Goal: Transaction & Acquisition: Download file/media

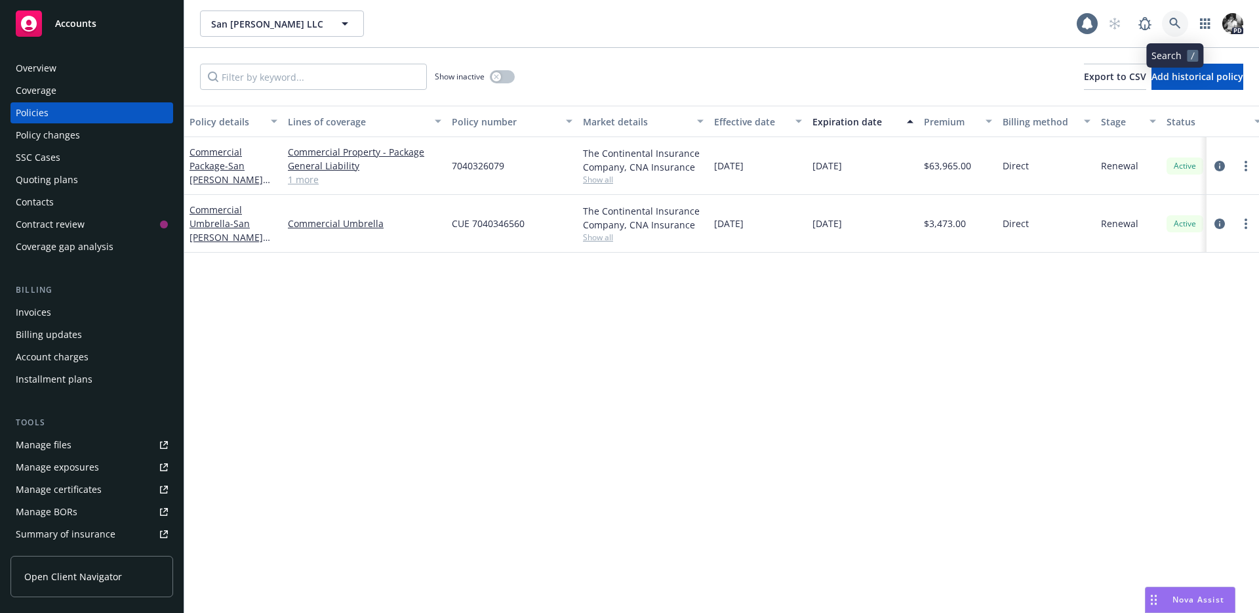
click at [1171, 26] on icon at bounding box center [1175, 24] width 12 height 12
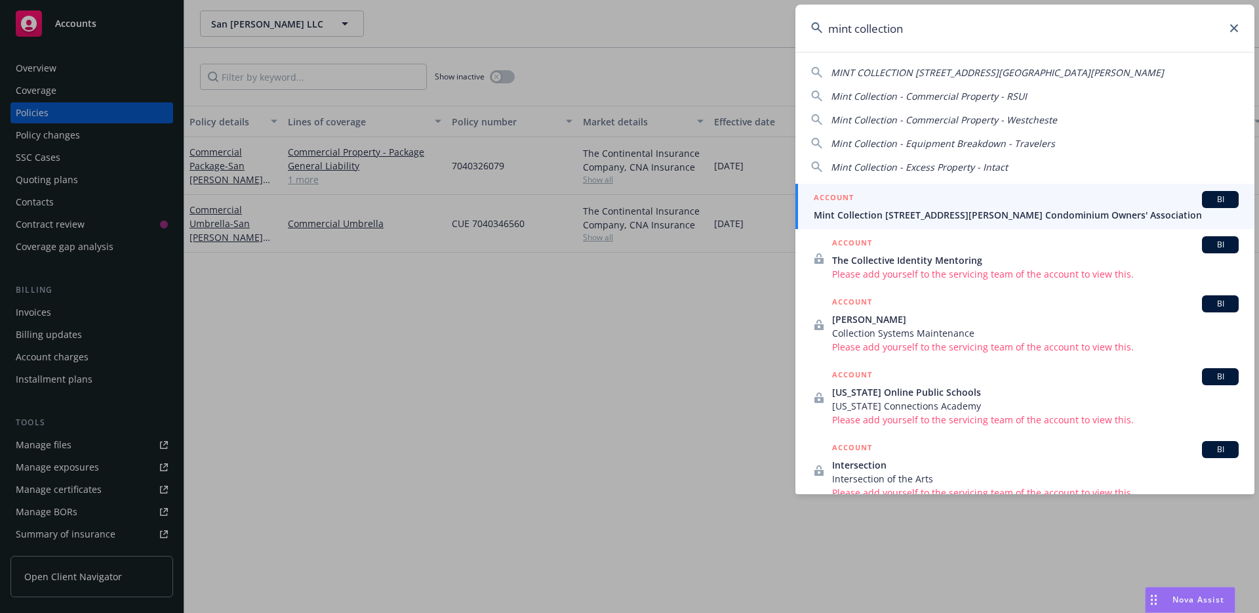
type input "mint collection"
click at [893, 213] on span "Mint Collection [STREET_ADDRESS][PERSON_NAME] Condominium Owners' Association" at bounding box center [1026, 215] width 425 height 14
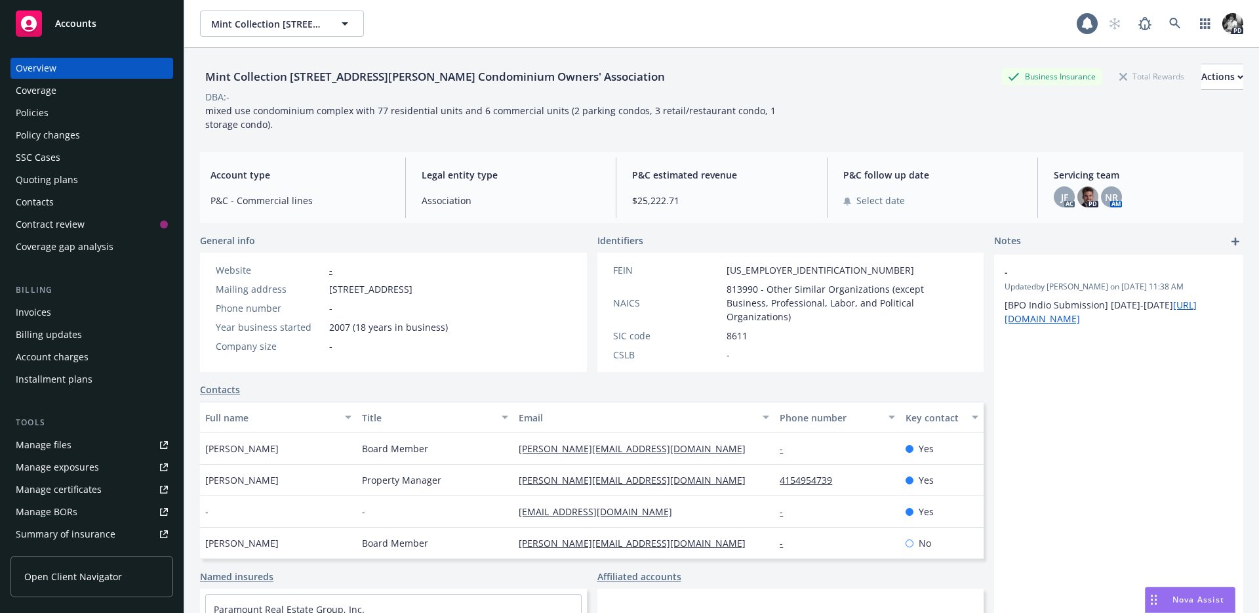
click at [86, 101] on div "Overview Coverage Policies Policy changes SSC Cases Quoting plans Contacts Cont…" at bounding box center [91, 157] width 163 height 199
click at [75, 114] on div "Policies" at bounding box center [92, 112] width 152 height 21
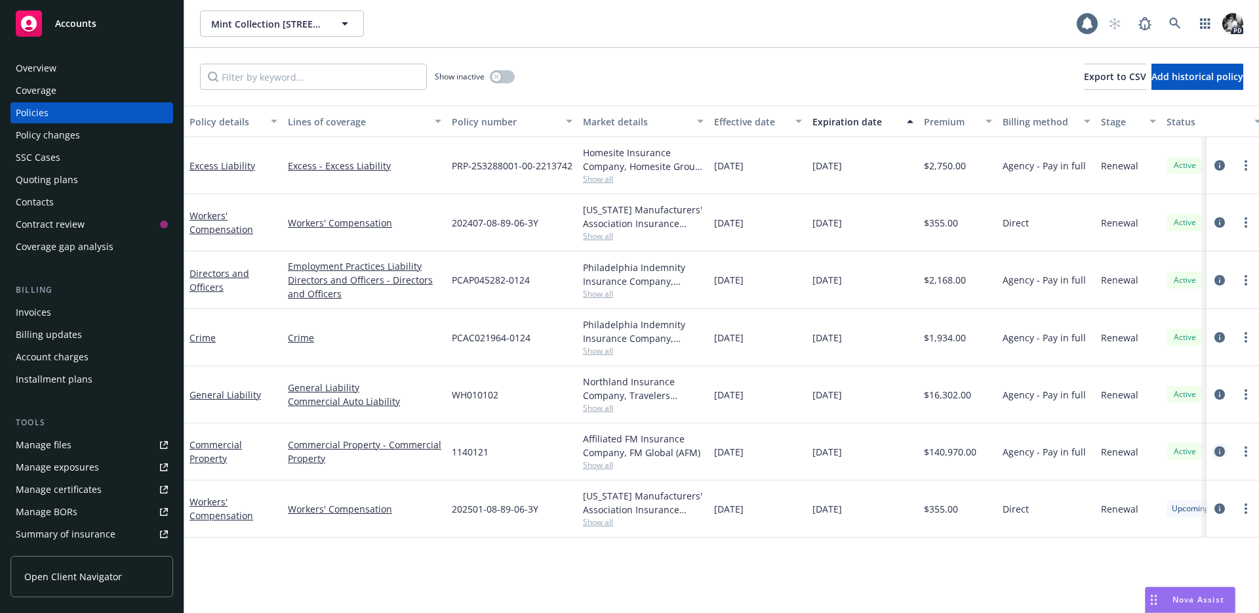
click at [1215, 453] on icon "circleInformation" at bounding box center [1220, 451] width 10 height 10
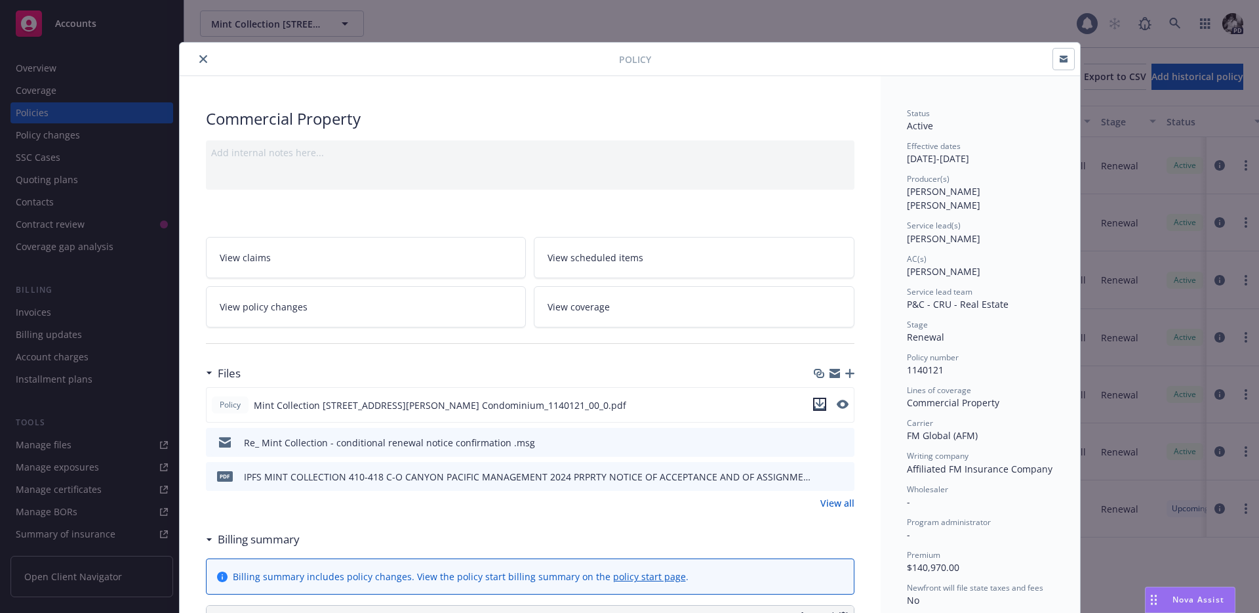
click at [817, 402] on icon "download file" at bounding box center [820, 404] width 10 height 10
